Goal: Task Accomplishment & Management: Manage account settings

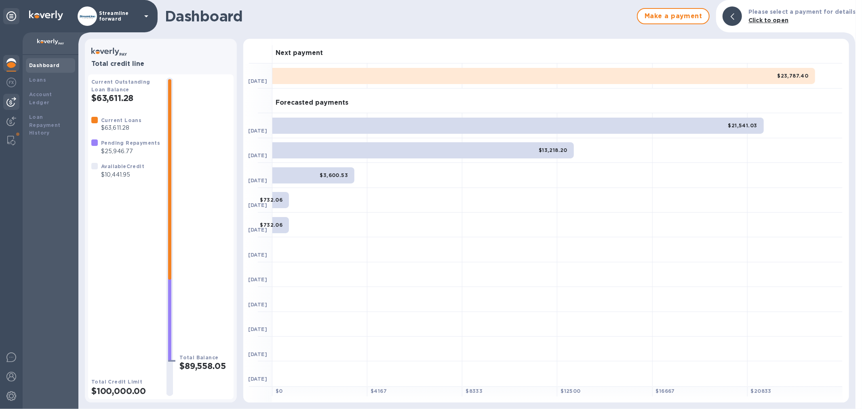
click at [13, 103] on img at bounding box center [11, 102] width 10 height 10
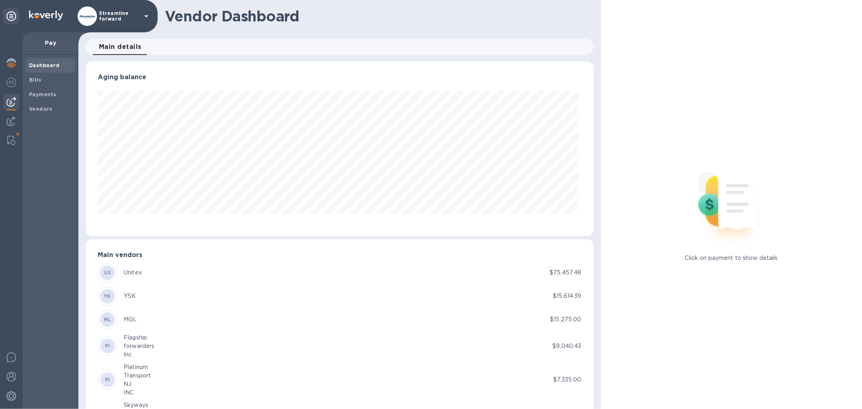
scroll to position [175, 504]
click at [36, 107] on b "Vendors" at bounding box center [40, 109] width 23 height 6
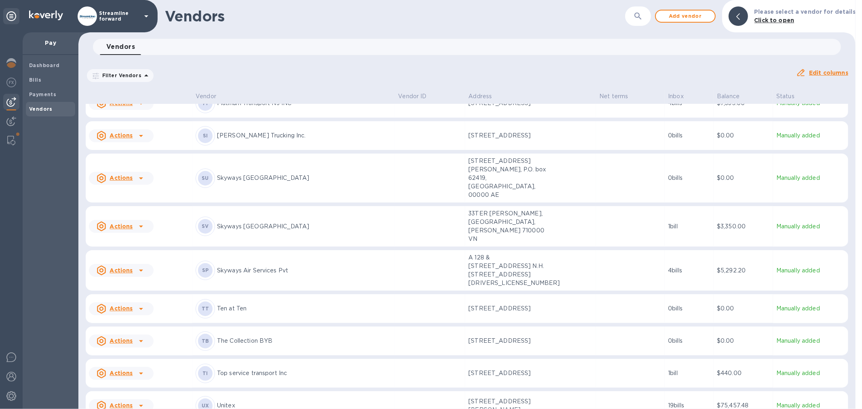
scroll to position [404, 0]
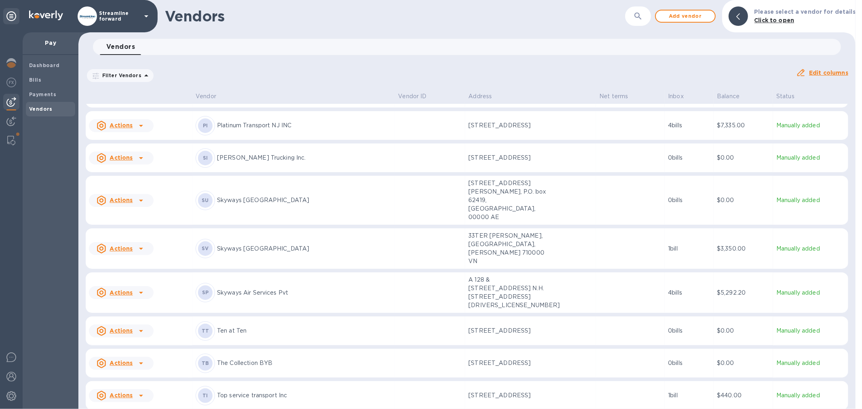
click at [653, 279] on td at bounding box center [630, 292] width 69 height 41
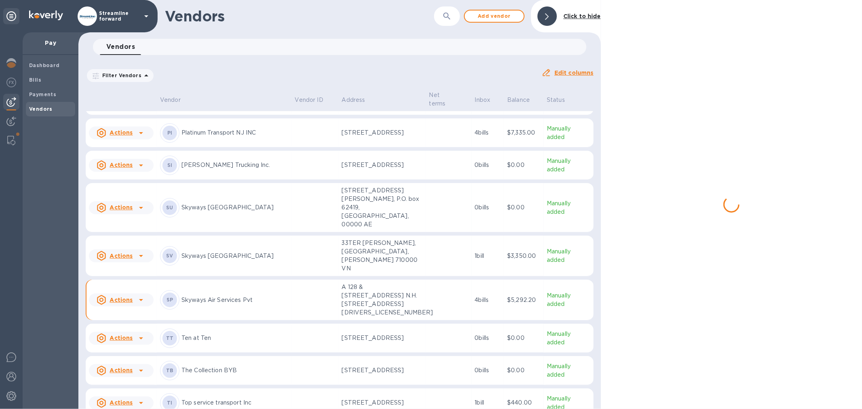
scroll to position [411, 0]
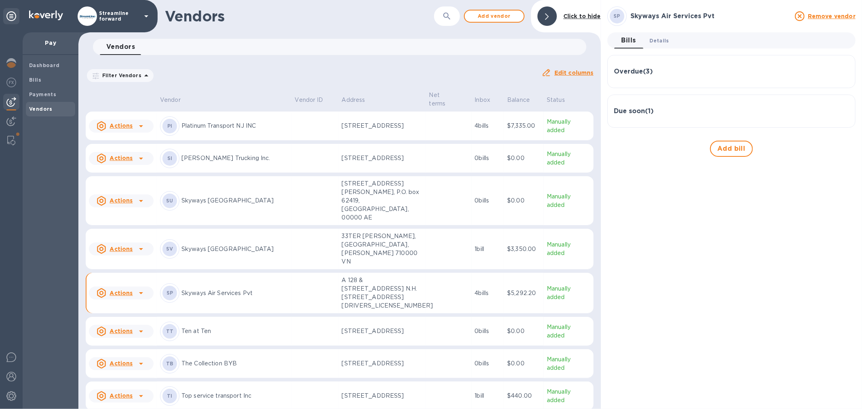
click at [659, 45] on button "Details 0" at bounding box center [659, 40] width 32 height 16
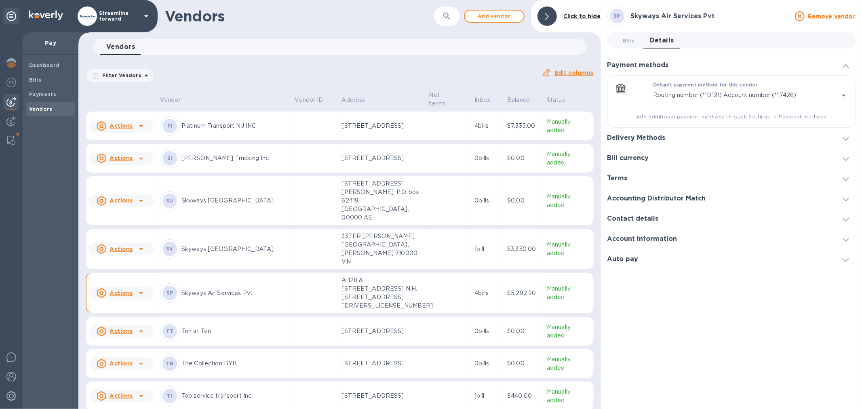
click at [847, 64] on icon at bounding box center [845, 66] width 6 height 4
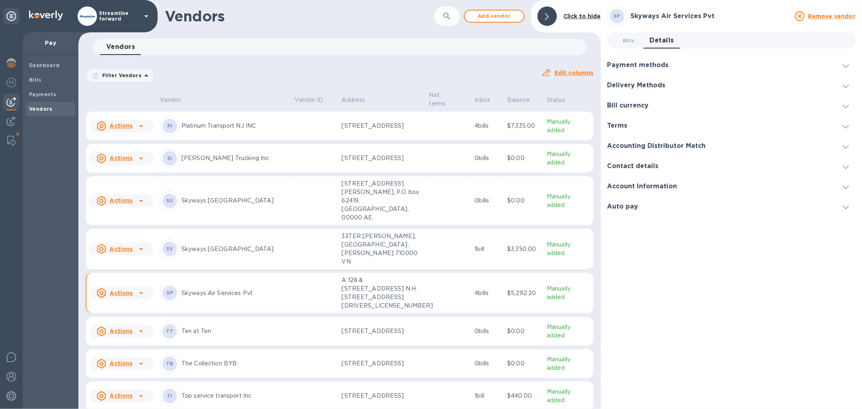
click at [846, 65] on icon at bounding box center [845, 66] width 6 height 4
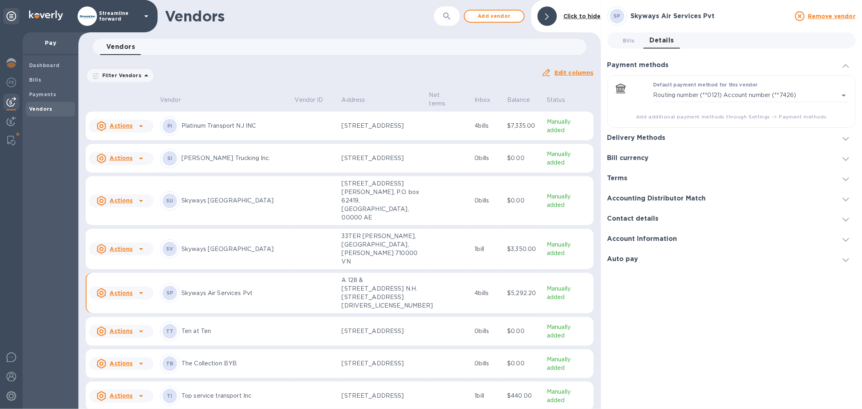
click at [745, 136] on div "Delivery Methods" at bounding box center [731, 138] width 248 height 20
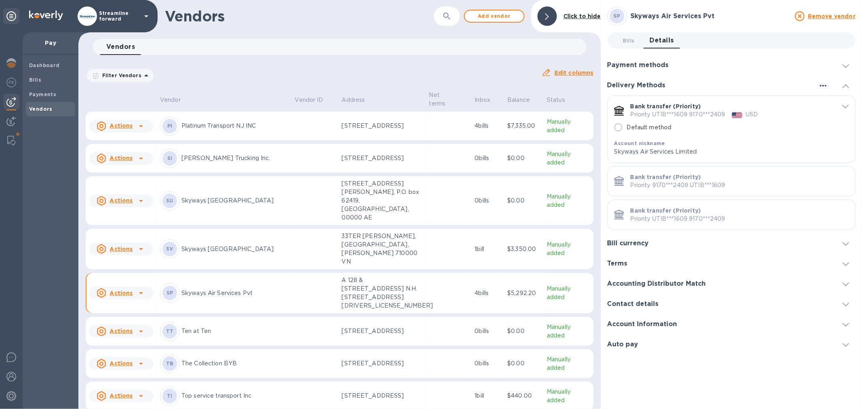
click at [847, 104] on span "default-method" at bounding box center [845, 106] width 6 height 8
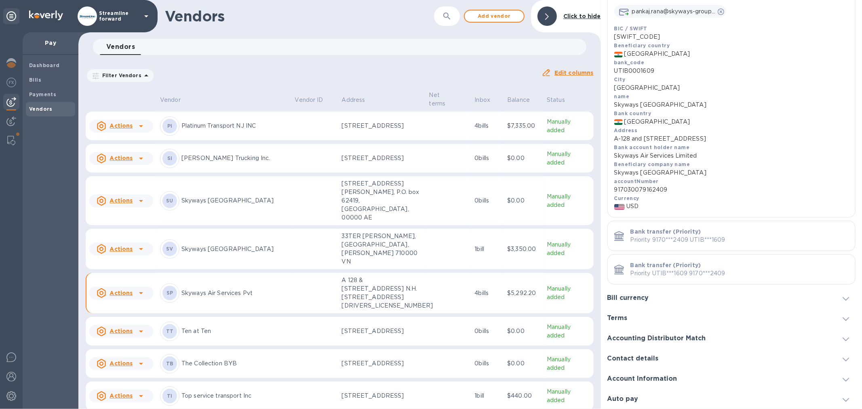
scroll to position [233, 0]
click at [143, 288] on icon at bounding box center [141, 293] width 10 height 10
click at [272, 275] on div at bounding box center [431, 204] width 862 height 409
click at [140, 292] on icon at bounding box center [141, 293] width 4 height 2
click at [251, 276] on div at bounding box center [431, 204] width 862 height 409
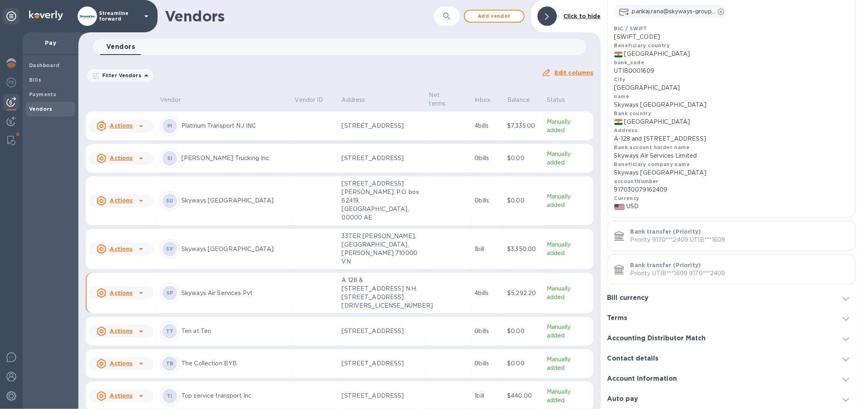
click at [230, 289] on p "Skyways Air Services Pvt" at bounding box center [234, 293] width 107 height 8
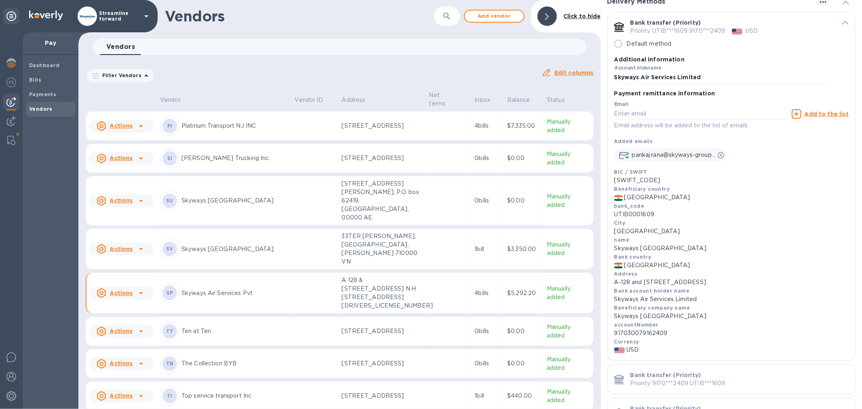
scroll to position [53, 0]
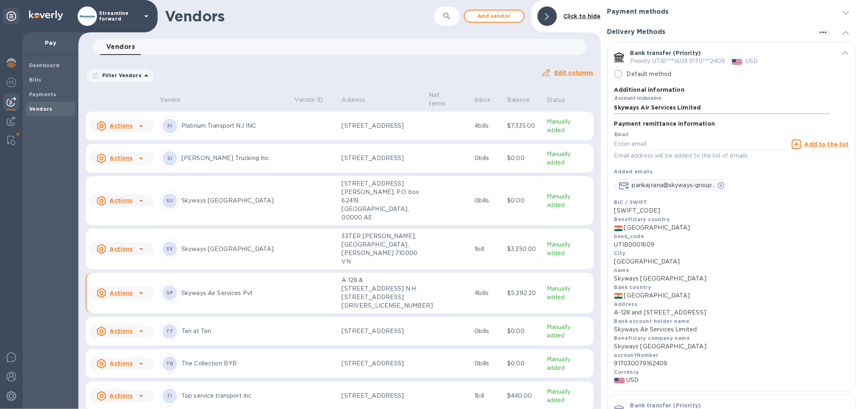
click at [707, 107] on input "Skyways Air Services Limited" at bounding box center [721, 108] width 215 height 12
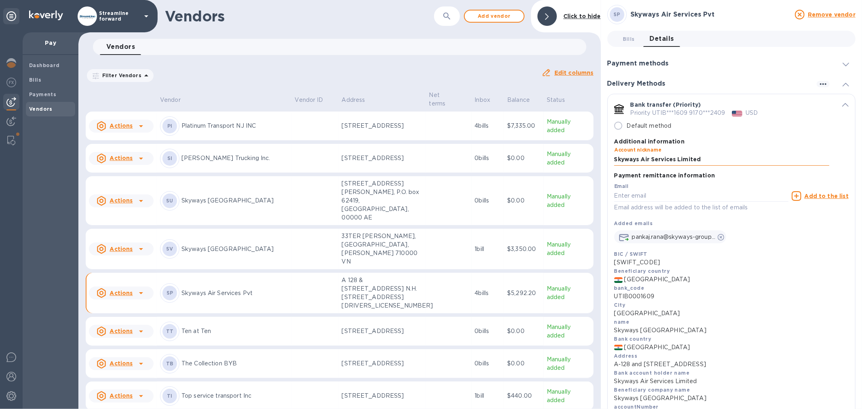
scroll to position [0, 0]
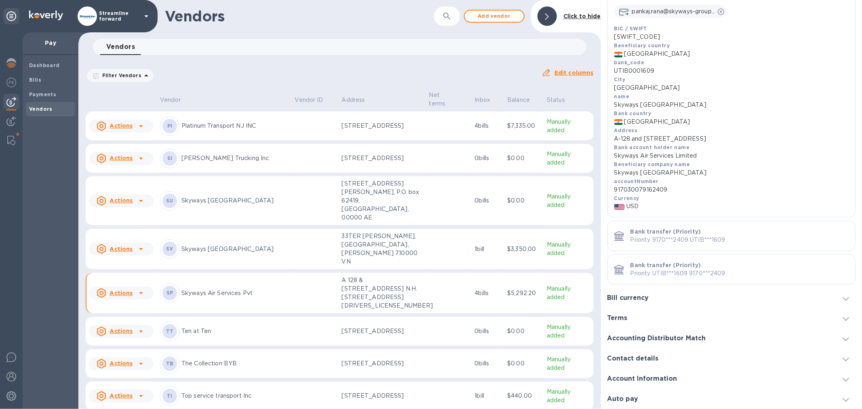
click at [715, 358] on div at bounding box center [747, 358] width 164 height 0
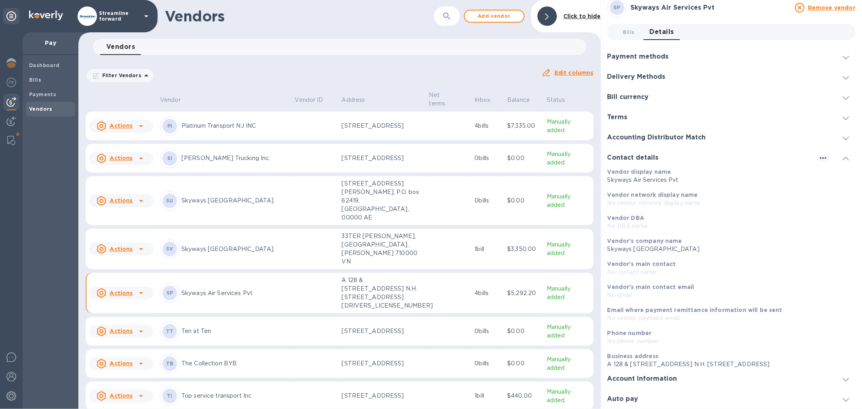
scroll to position [8, 0]
click at [679, 178] on p "Skyways Air Services Pvt" at bounding box center [728, 180] width 242 height 8
click at [823, 158] on icon "button" at bounding box center [823, 159] width 6 height 2
click at [827, 174] on p "Edit" at bounding box center [829, 175] width 13 height 8
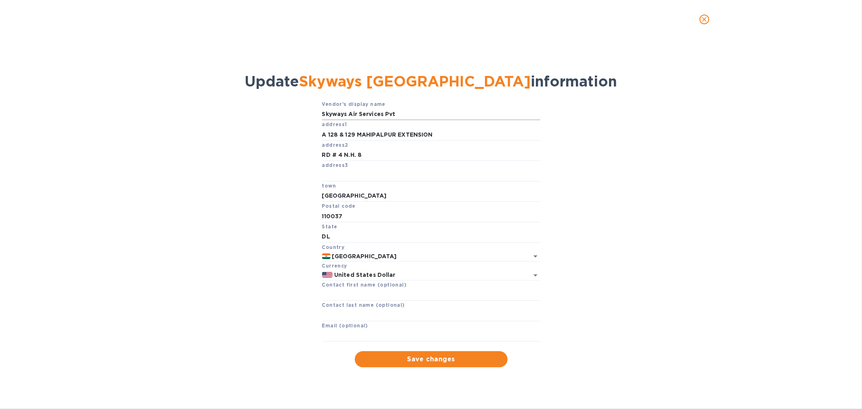
click at [401, 114] on input "Skyways Air Services Pvt" at bounding box center [431, 114] width 218 height 12
type input "Skyways [GEOGRAPHIC_DATA]"
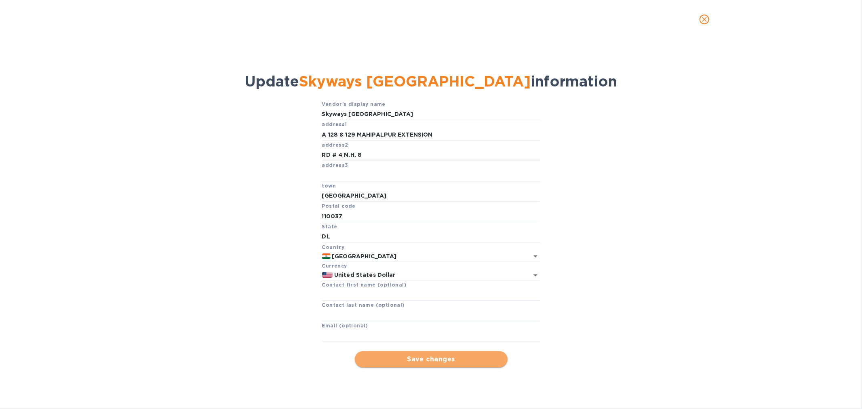
click at [427, 367] on button "Save changes" at bounding box center [431, 359] width 153 height 16
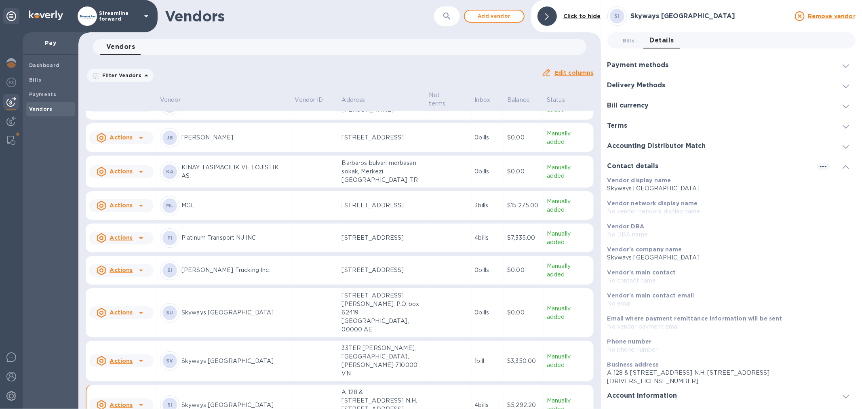
scroll to position [314, 0]
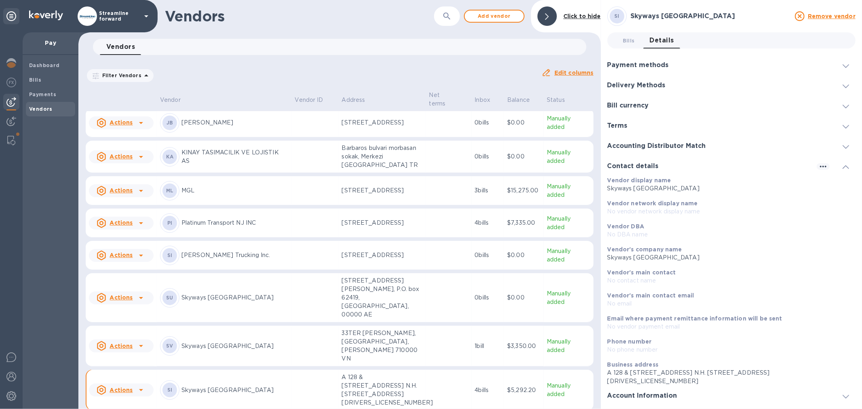
click at [328, 370] on td at bounding box center [315, 390] width 47 height 41
click at [842, 83] on span at bounding box center [845, 86] width 6 height 8
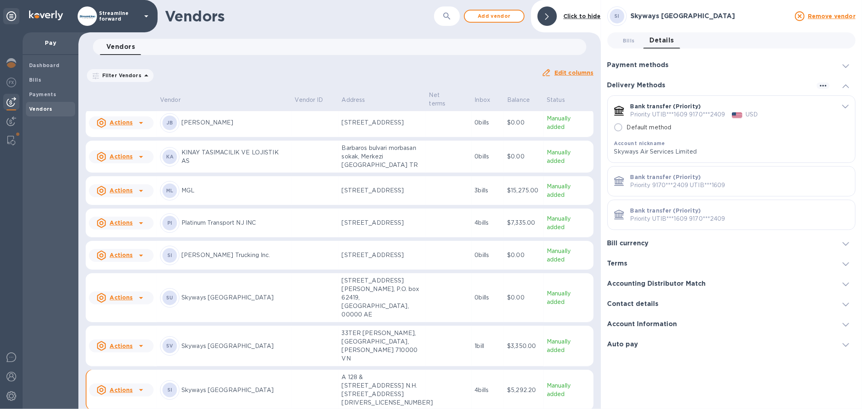
click at [845, 106] on icon "default-method" at bounding box center [845, 107] width 6 height 4
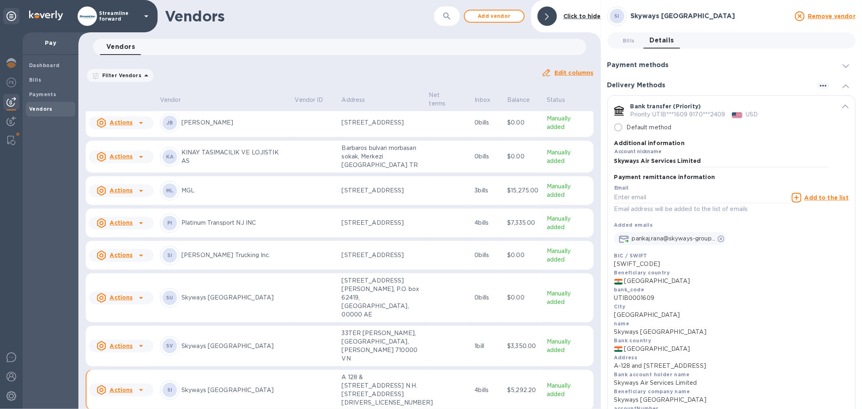
scroll to position [45, 0]
